Goal: Contribute content: Add original content to the website for others to see

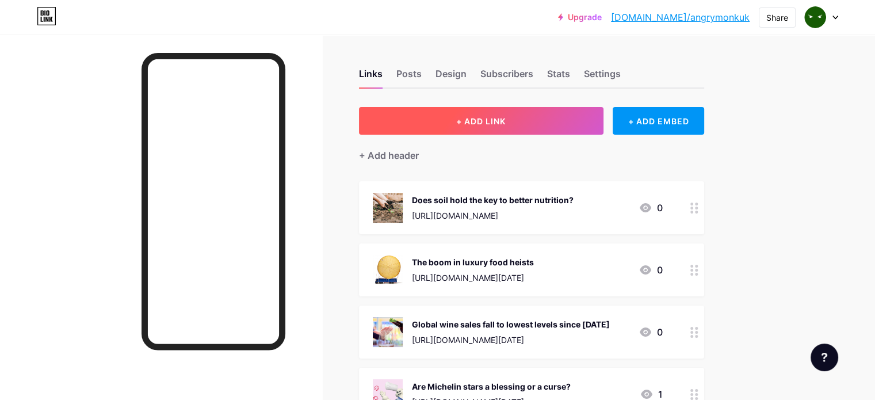
click at [506, 120] on span "+ ADD LINK" at bounding box center [480, 121] width 49 height 10
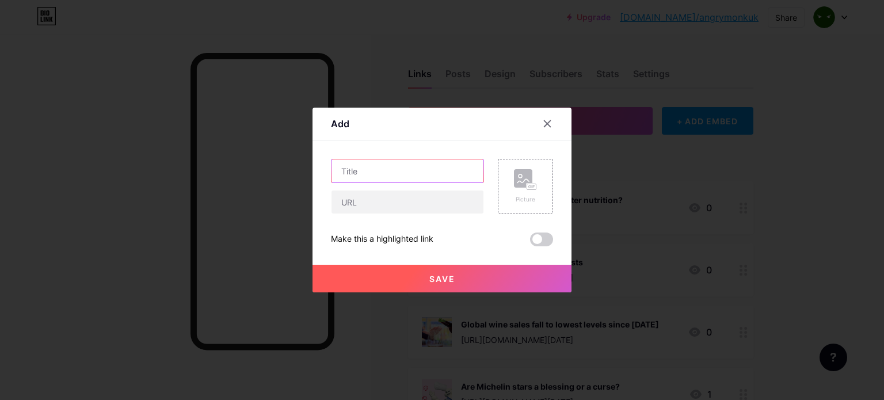
click at [430, 167] on input "text" at bounding box center [407, 170] width 152 height 23
paste input "The extraordinary rise of bakery tourism"
type input "The extraordinary rise of bakery tourism"
click at [524, 188] on icon at bounding box center [525, 179] width 23 height 21
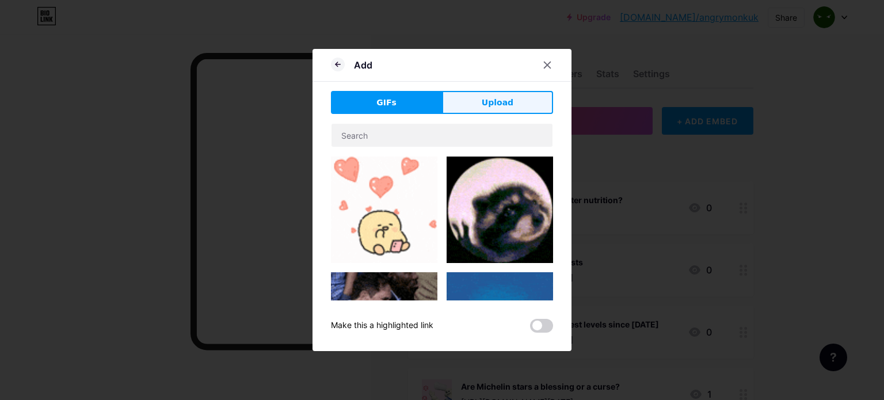
click at [501, 102] on span "Upload" at bounding box center [498, 103] width 32 height 12
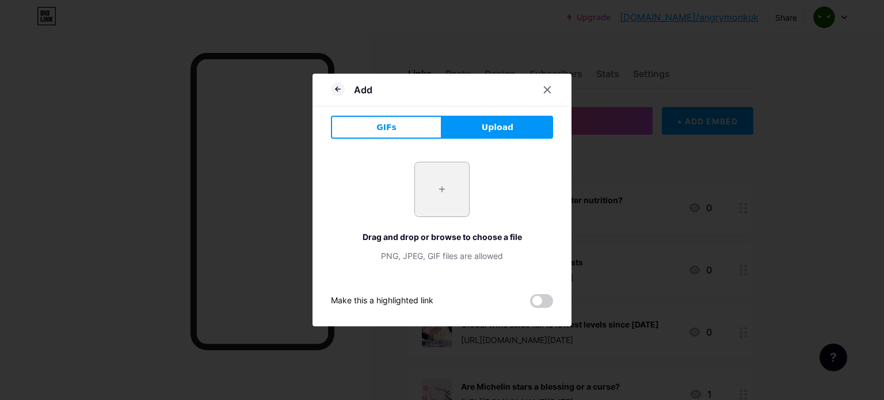
click at [448, 184] on input "file" at bounding box center [442, 189] width 54 height 54
type input "C:\fakepath\[DATE] - The extraordinary rise of bakery tourism (The Guardian).png"
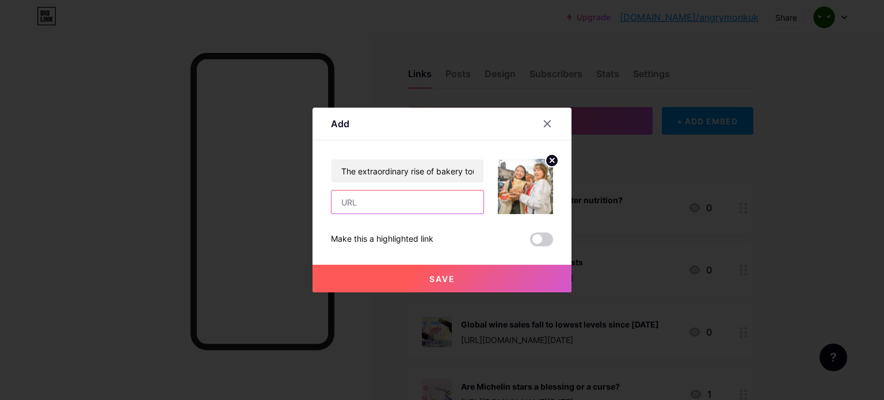
click at [380, 212] on input "text" at bounding box center [407, 201] width 152 height 23
paste input "[URL][DOMAIN_NAME][DATE]"
type input "[URL][DOMAIN_NAME][DATE]"
click at [445, 280] on span "Save" at bounding box center [442, 279] width 26 height 10
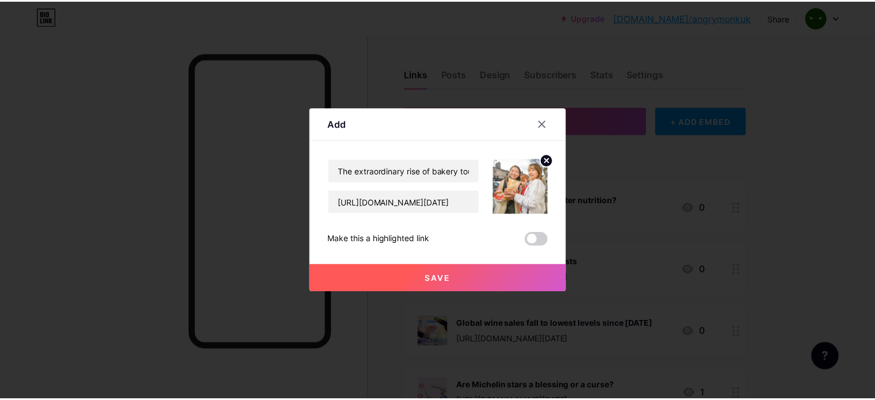
scroll to position [0, 0]
